Goal: Task Accomplishment & Management: Manage account settings

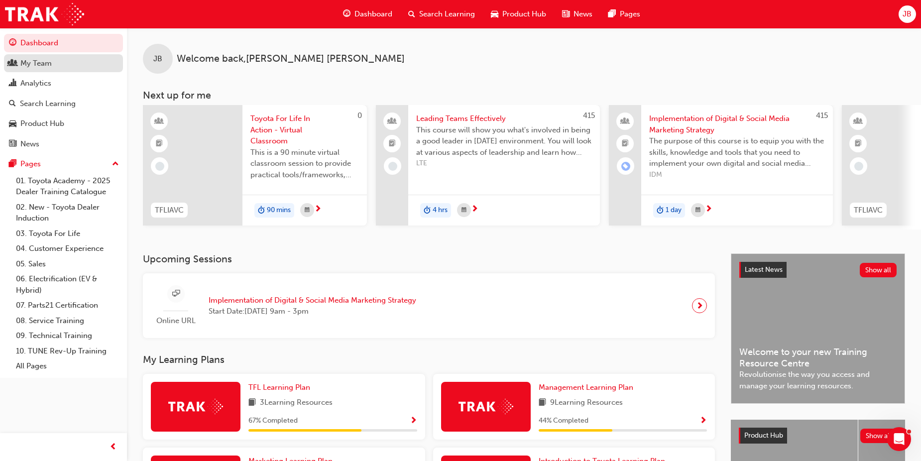
click at [41, 65] on div "My Team" at bounding box center [35, 63] width 31 height 11
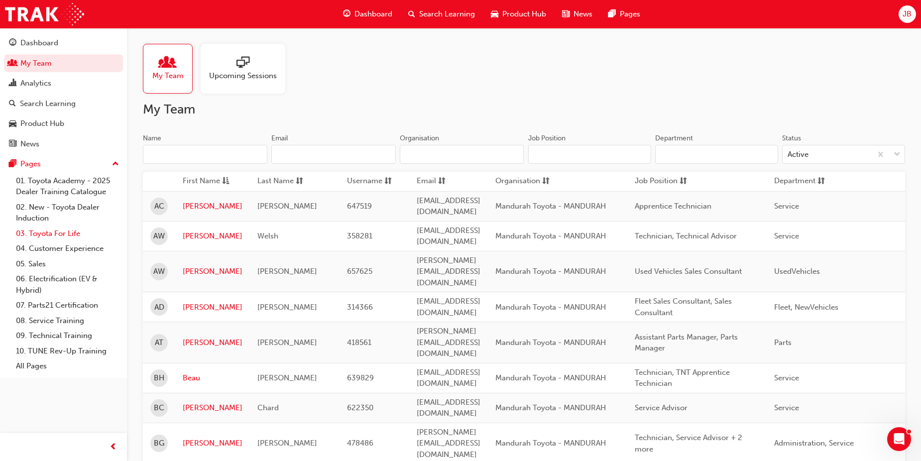
click at [38, 233] on link "03. Toyota For Life" at bounding box center [67, 233] width 111 height 15
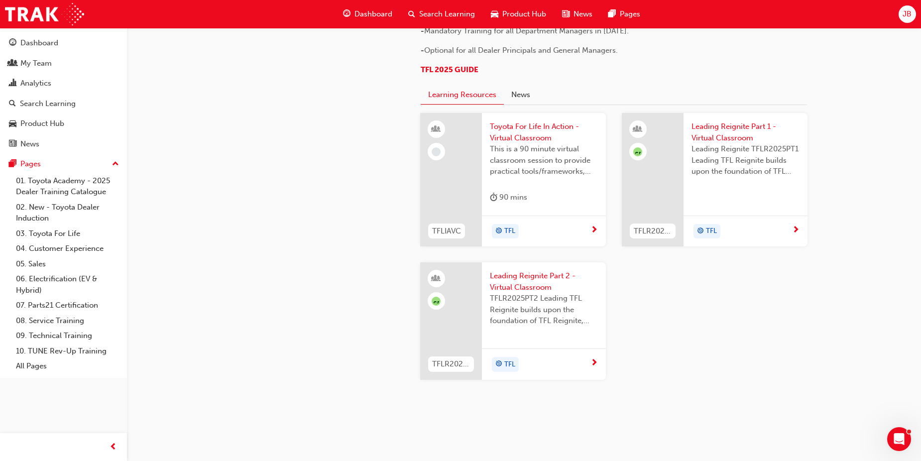
scroll to position [594, 0]
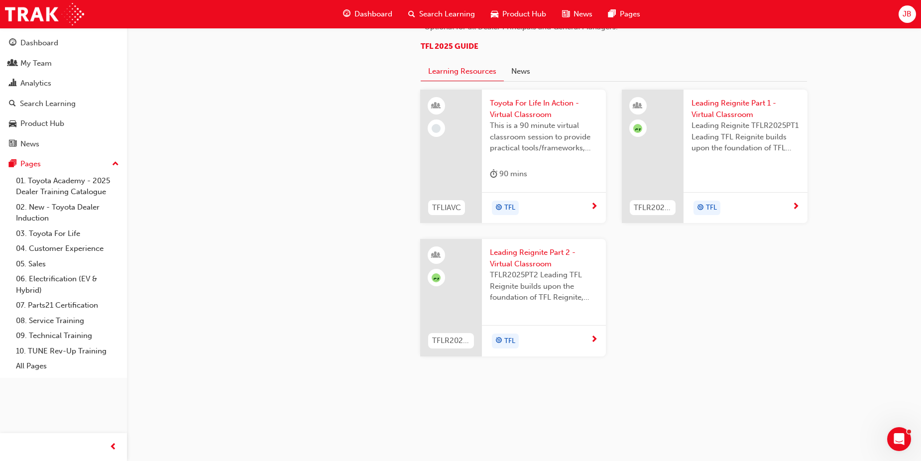
click at [704, 108] on span "Leading Reignite Part 1 - Virtual Classroom" at bounding box center [745, 109] width 108 height 22
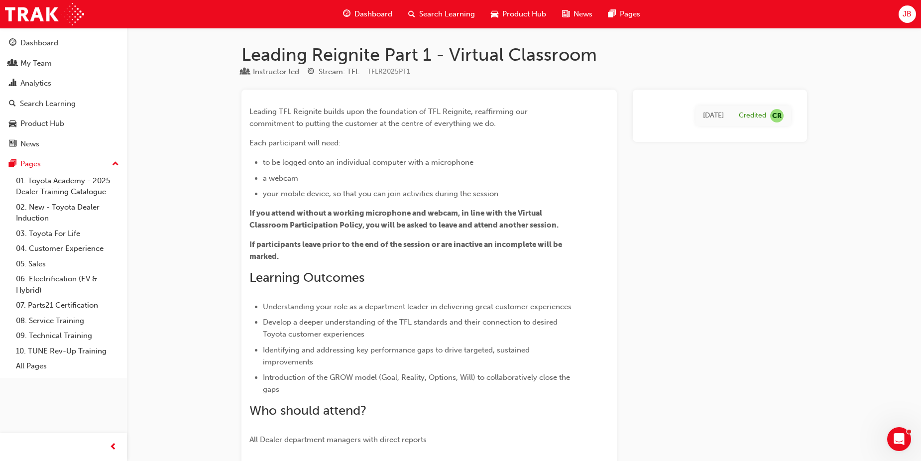
scroll to position [594, 0]
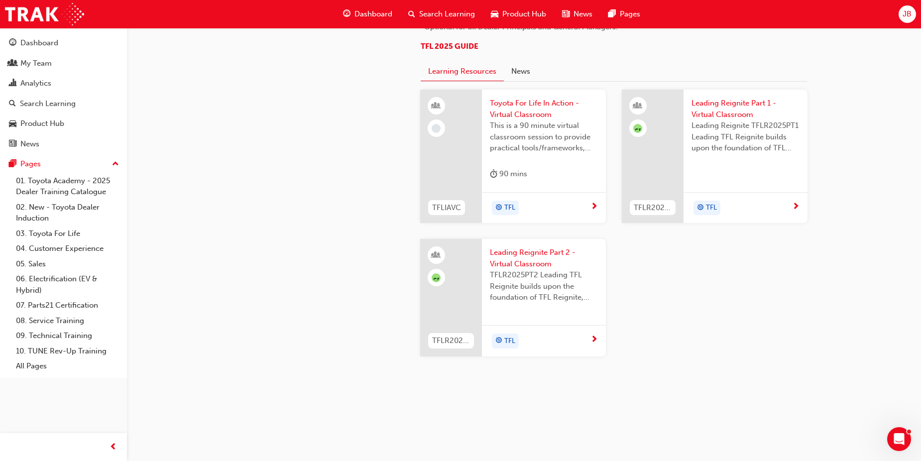
click at [527, 250] on span "Leading Reignite Part 2 - Virtual Classroom" at bounding box center [544, 258] width 108 height 22
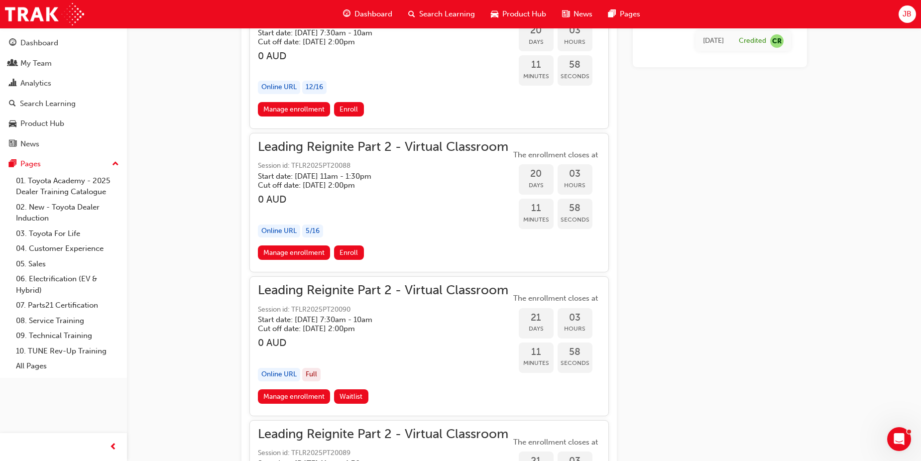
scroll to position [3331, 0]
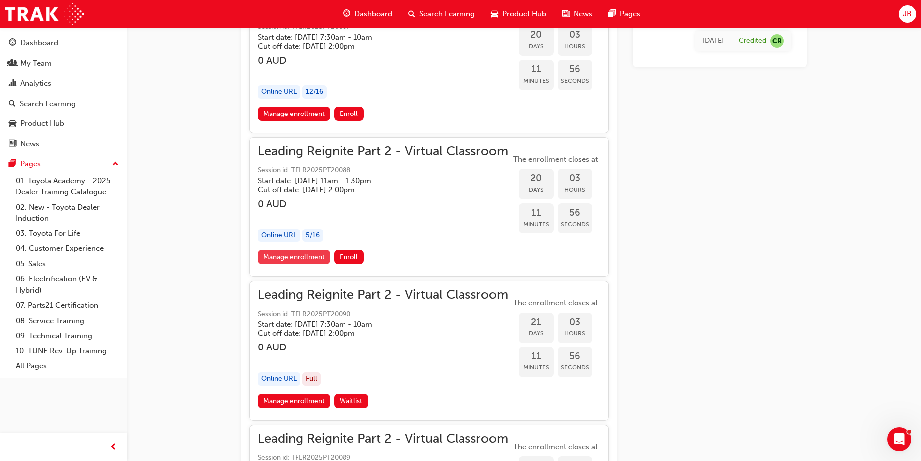
click at [299, 256] on link "Manage enrollment" at bounding box center [294, 257] width 73 height 14
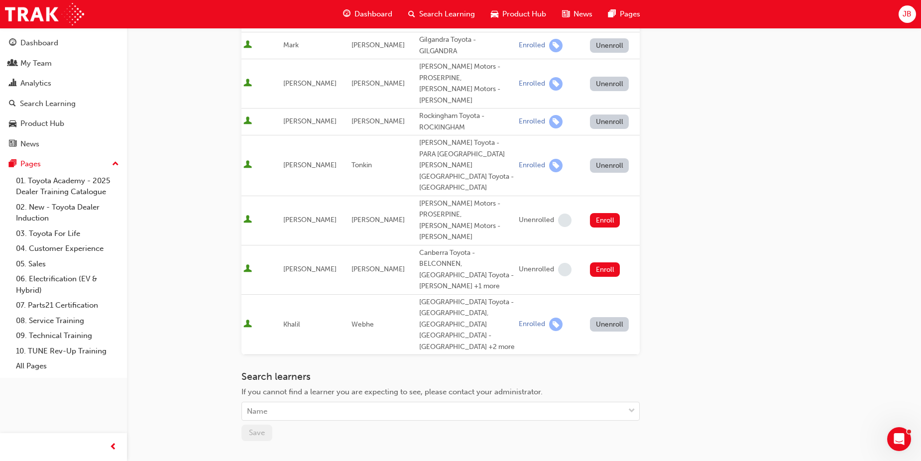
scroll to position [200, 0]
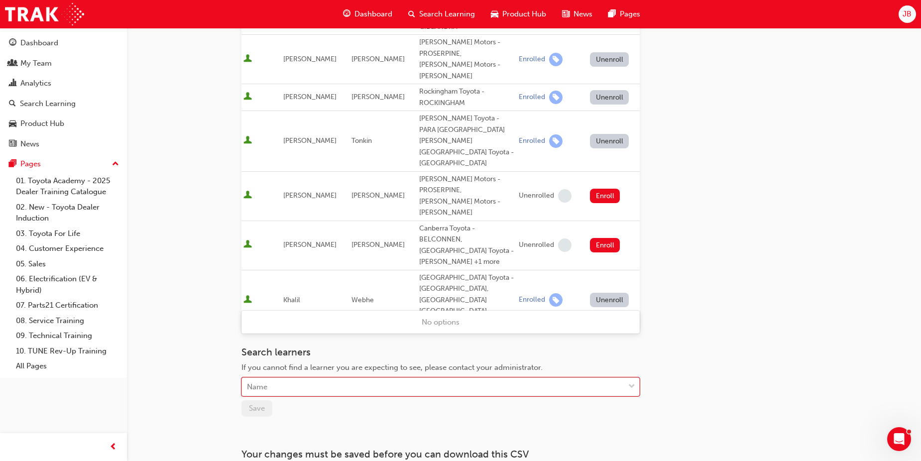
click at [295, 378] on div "Name" at bounding box center [433, 386] width 382 height 17
type input "usman"
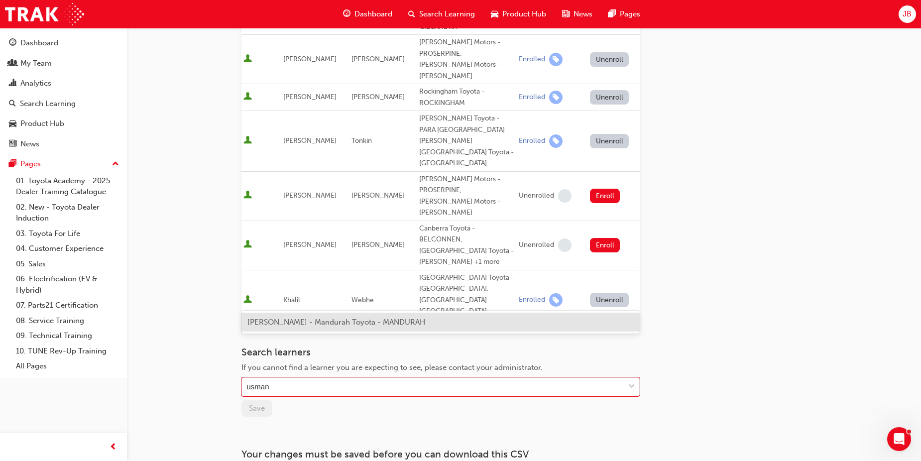
click at [309, 326] on div "[PERSON_NAME] - Mandurah Toyota - MANDURAH" at bounding box center [440, 321] width 398 height 19
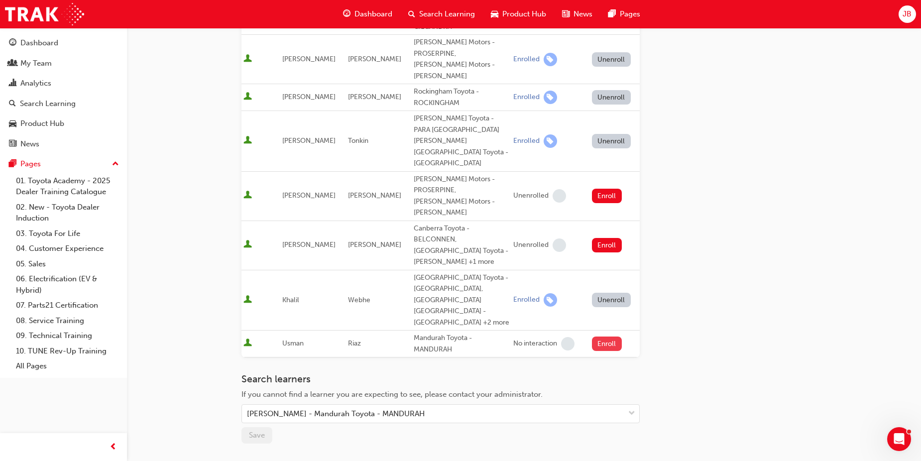
click at [598, 336] on button "Enroll" at bounding box center [607, 343] width 30 height 14
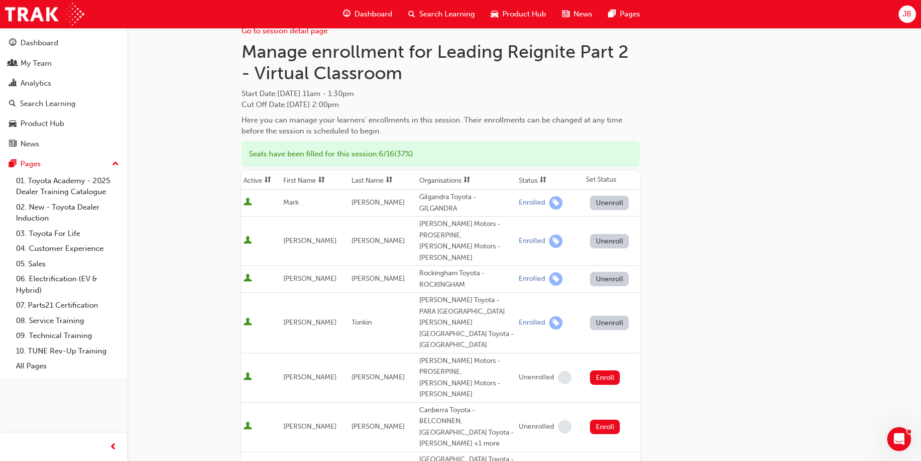
scroll to position [1, 0]
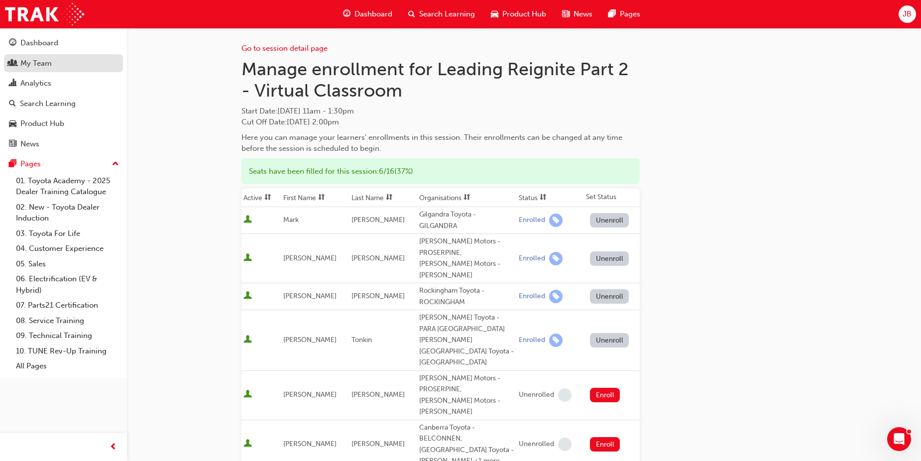
click at [40, 59] on div "My Team" at bounding box center [35, 63] width 31 height 11
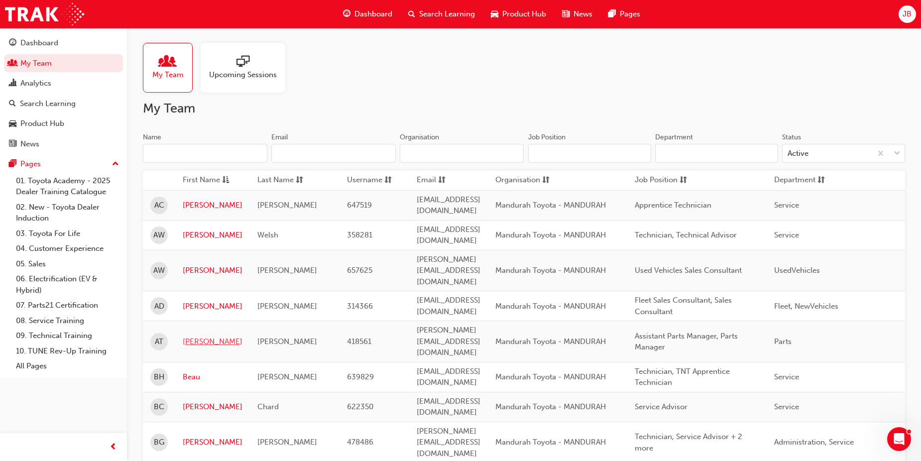
scroll to position [51, 0]
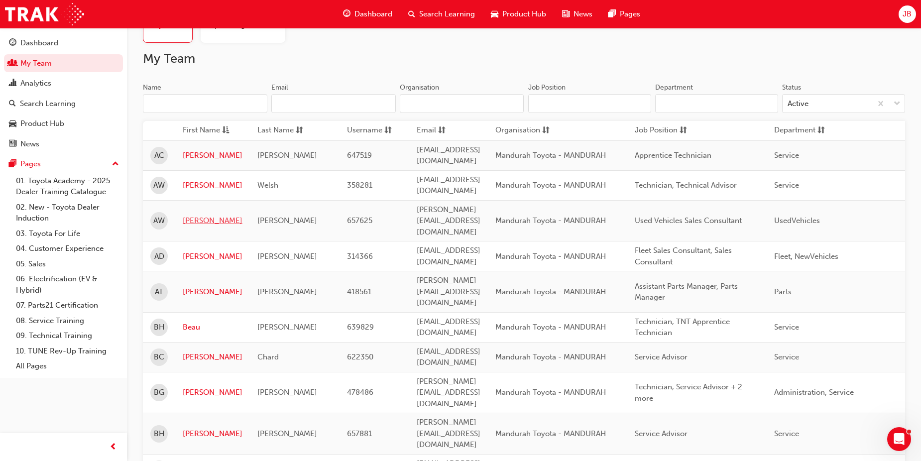
click at [190, 215] on link "[PERSON_NAME]" at bounding box center [213, 220] width 60 height 11
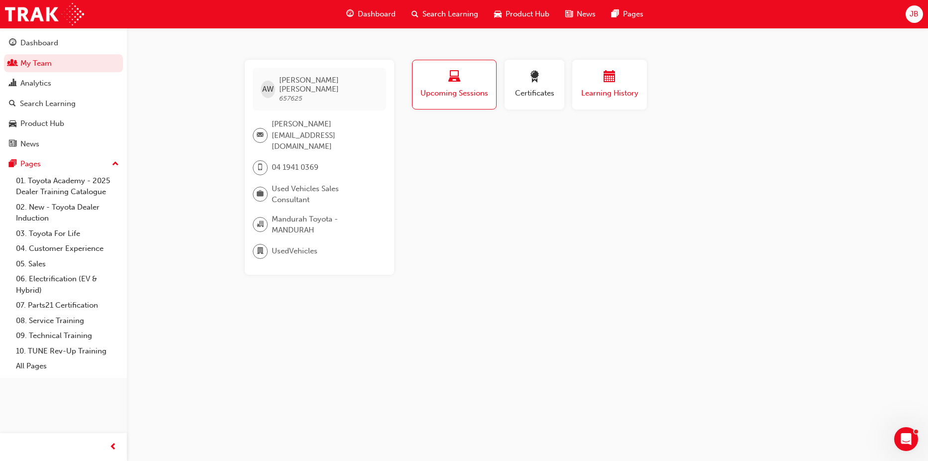
click at [622, 79] on div "button" at bounding box center [610, 78] width 60 height 15
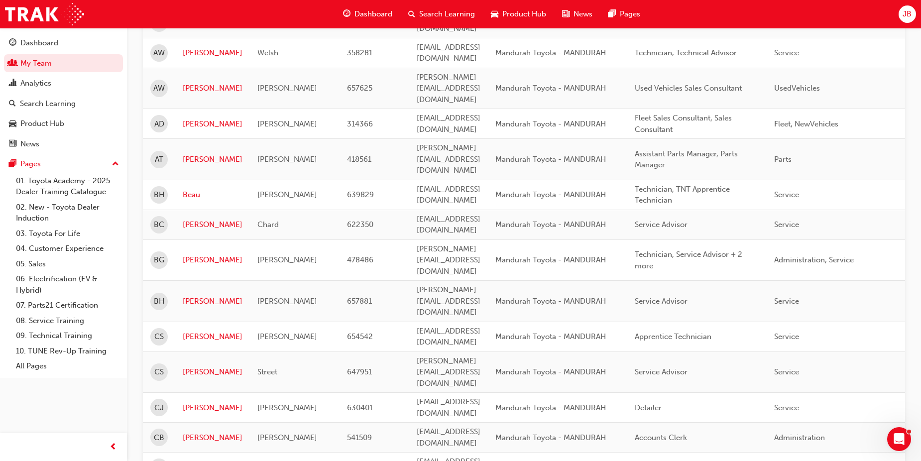
scroll to position [200, 0]
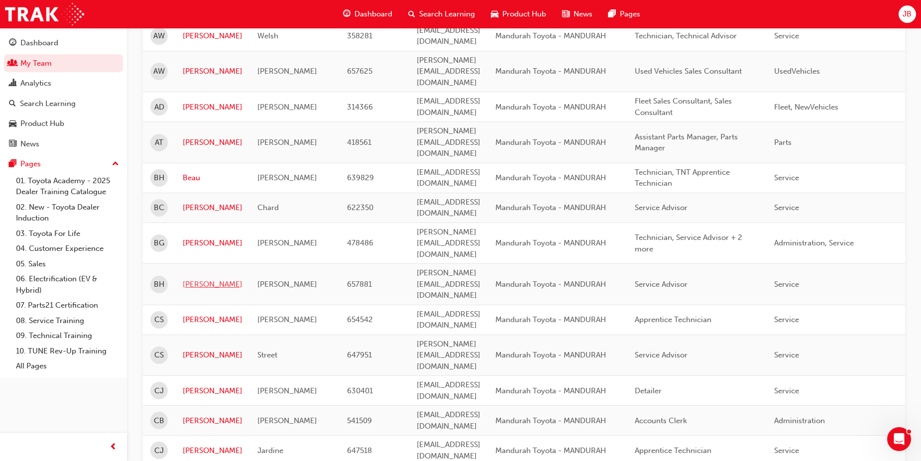
click at [194, 279] on link "[PERSON_NAME]" at bounding box center [213, 284] width 60 height 11
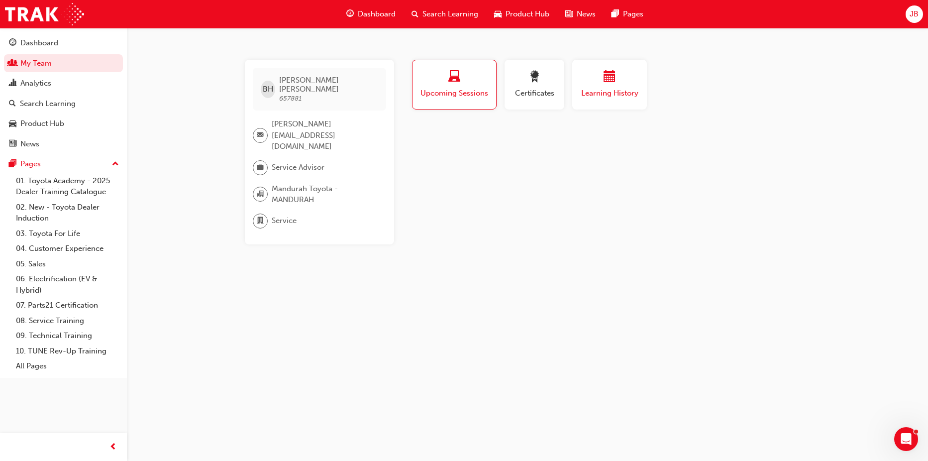
click at [633, 90] on span "Learning History" at bounding box center [610, 93] width 60 height 11
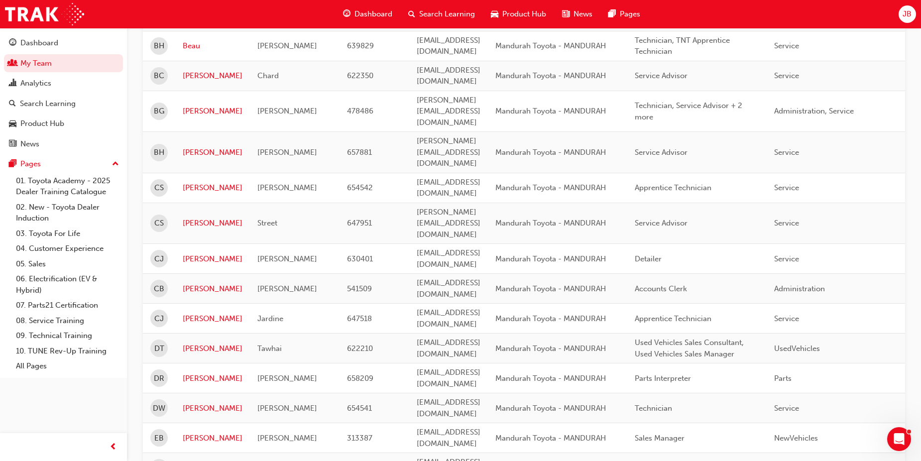
scroll to position [349, 0]
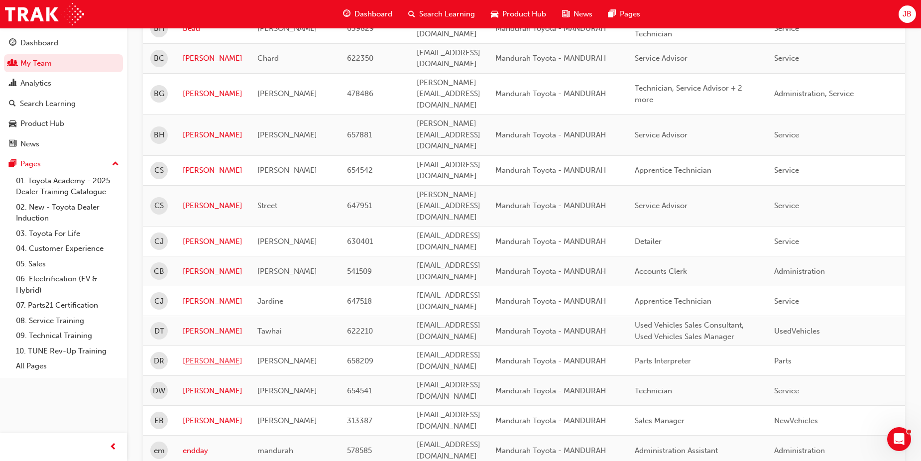
click at [191, 355] on link "[PERSON_NAME]" at bounding box center [213, 360] width 60 height 11
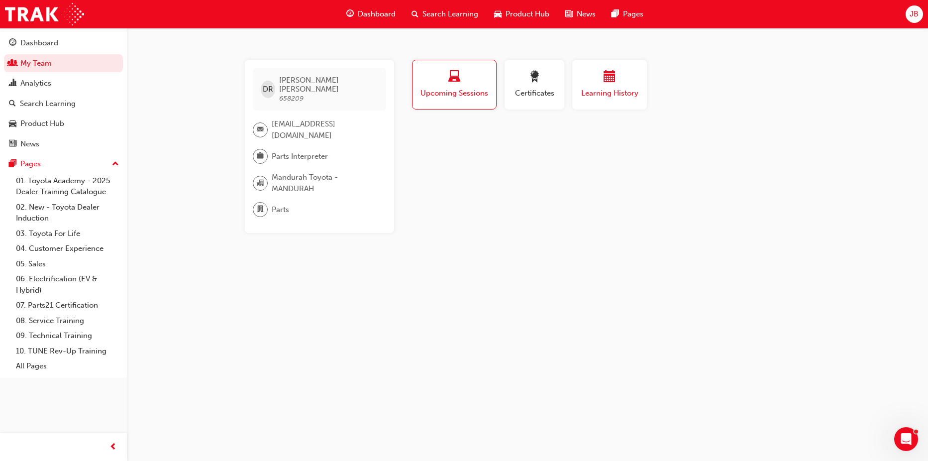
click at [618, 73] on div "button" at bounding box center [610, 78] width 60 height 15
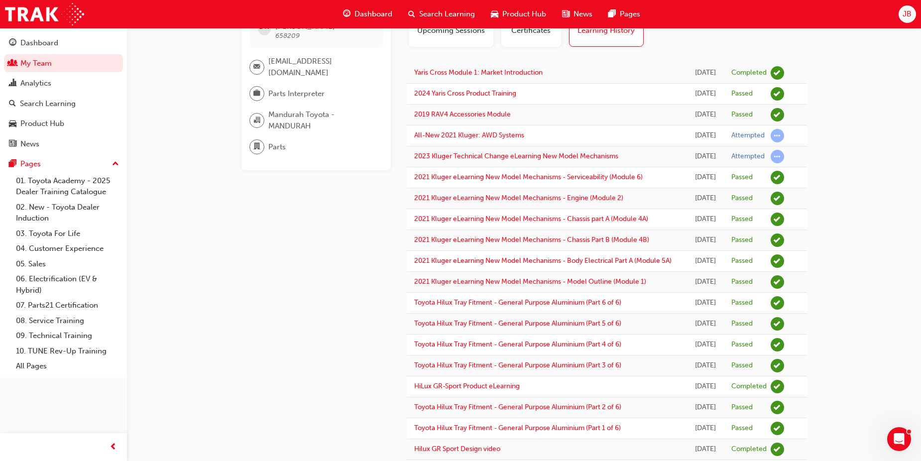
scroll to position [50, 0]
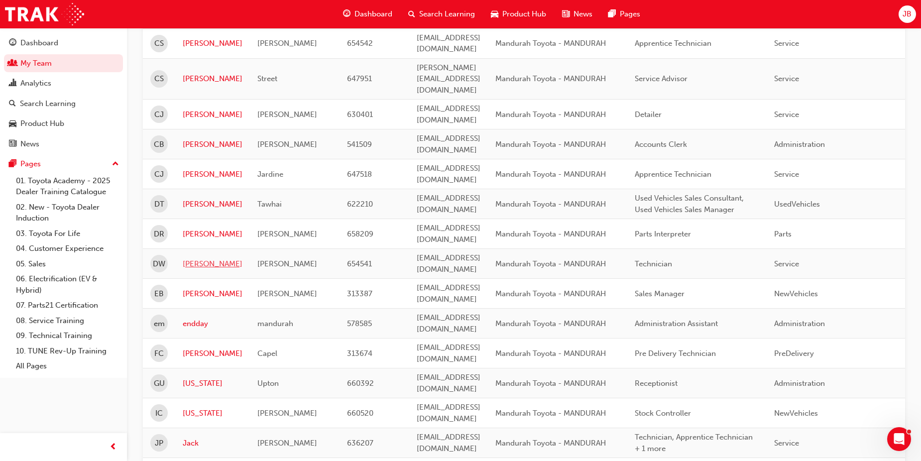
scroll to position [499, 0]
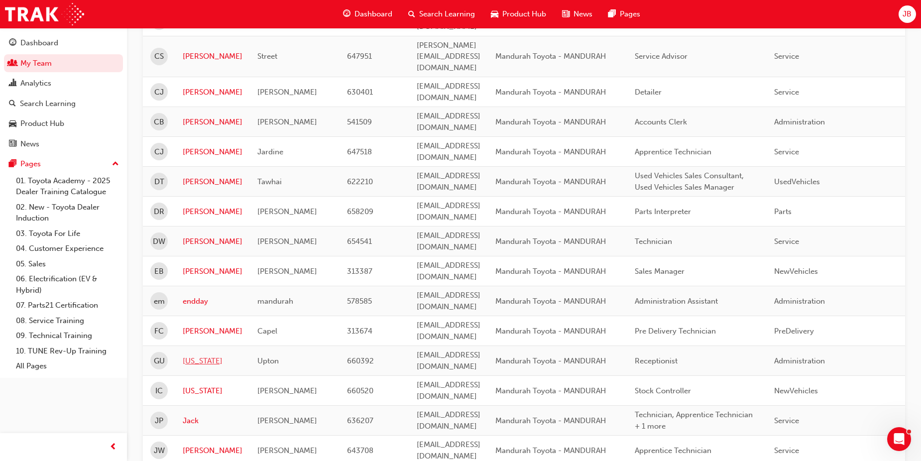
click at [192, 355] on link "[US_STATE]" at bounding box center [213, 360] width 60 height 11
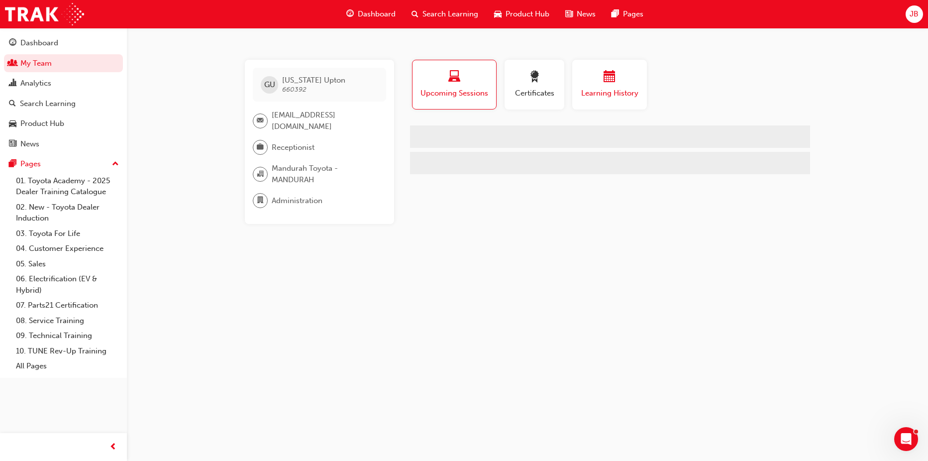
click at [621, 75] on div "button" at bounding box center [610, 78] width 60 height 15
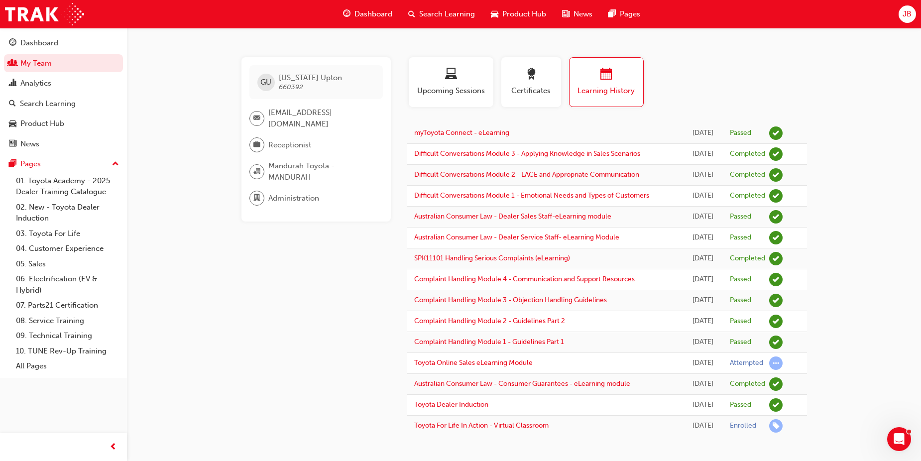
scroll to position [65, 0]
click at [508, 421] on link "Toyota For Life In Action - Virtual Classroom" at bounding box center [481, 425] width 134 height 8
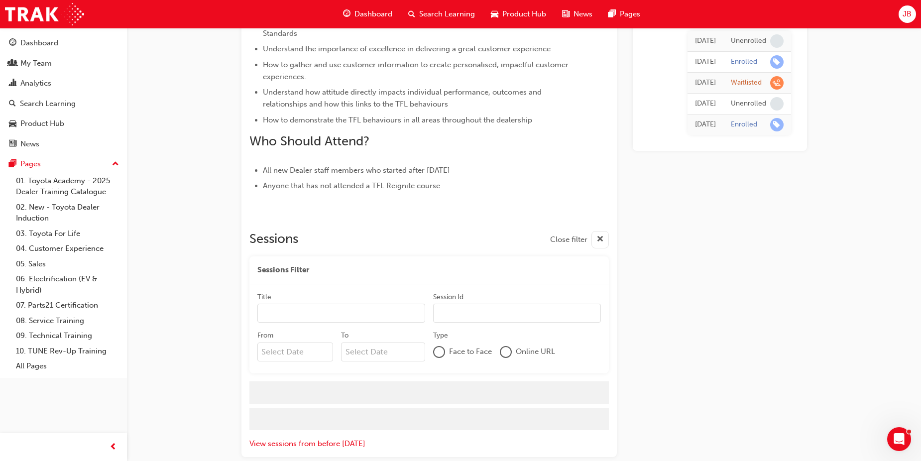
scroll to position [385, 0]
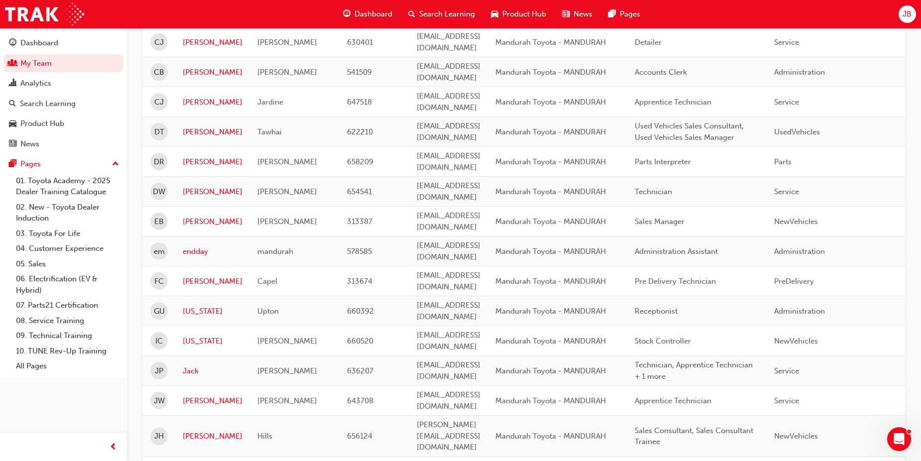
scroll to position [598, 0]
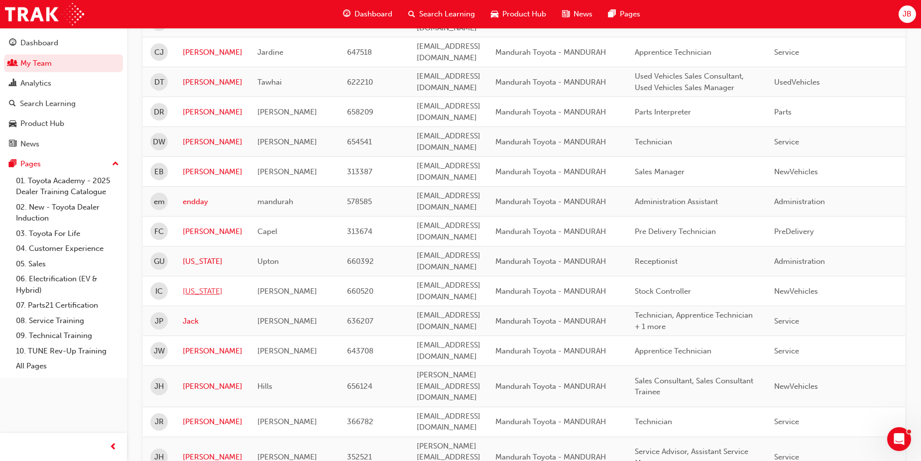
click at [199, 286] on link "[US_STATE]" at bounding box center [213, 291] width 60 height 11
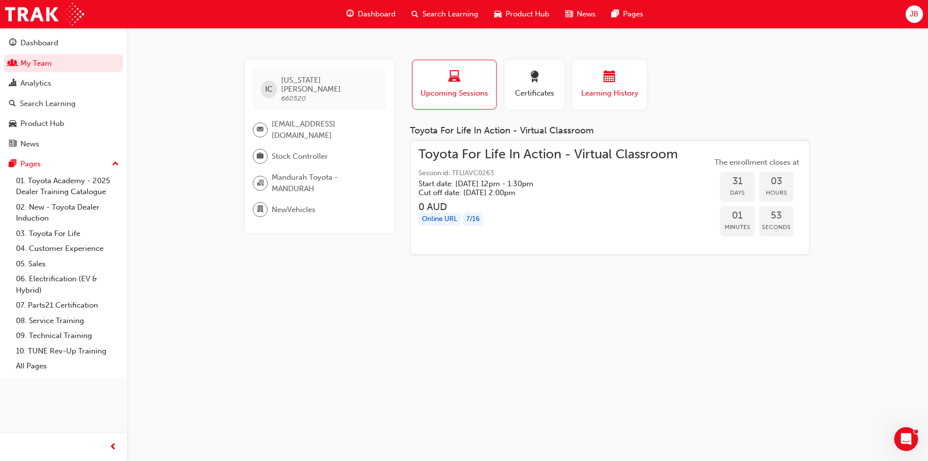
click at [600, 84] on div "button" at bounding box center [610, 78] width 60 height 15
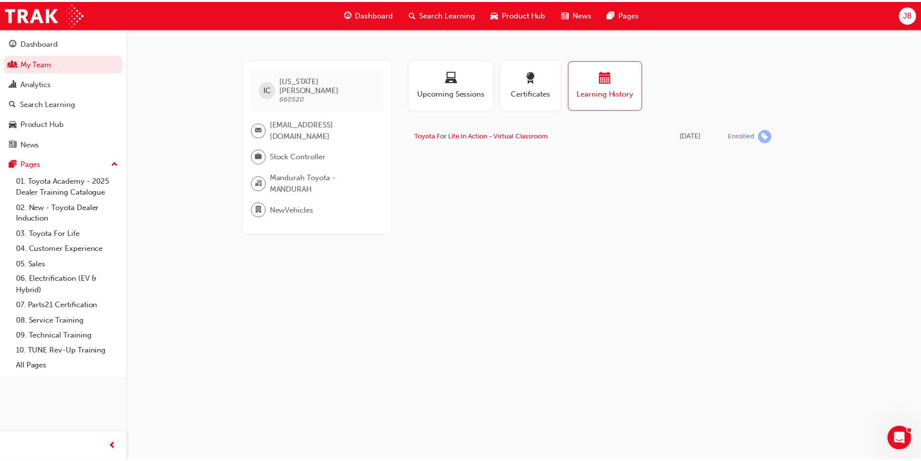
scroll to position [598, 0]
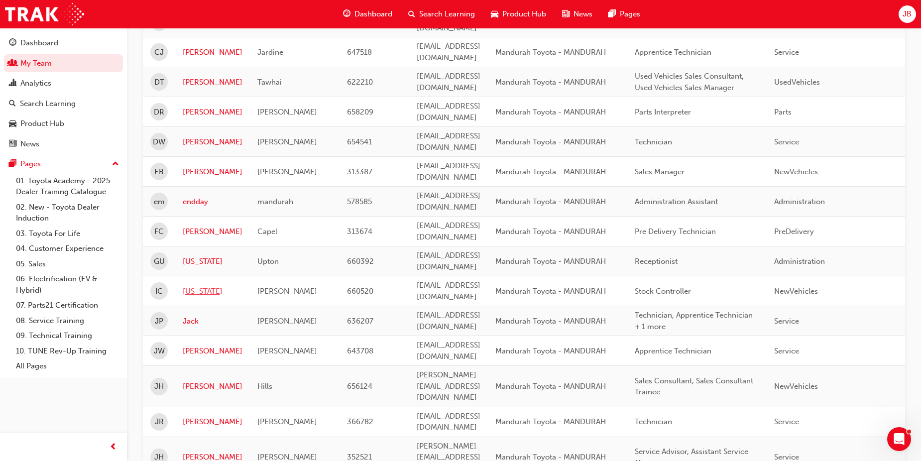
click at [198, 286] on link "[US_STATE]" at bounding box center [213, 291] width 60 height 11
